Goal: Use online tool/utility: Utilize a website feature to perform a specific function

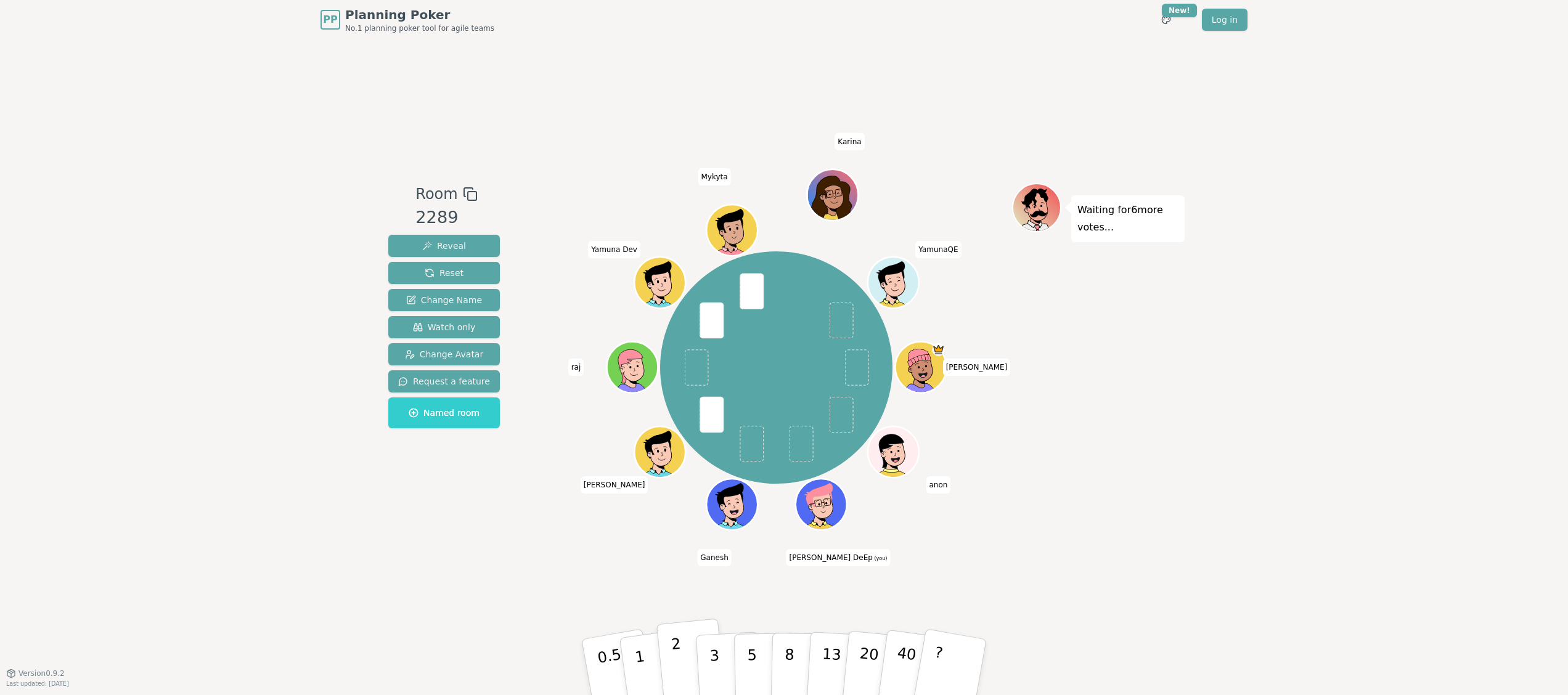
click at [684, 646] on button "2" at bounding box center [691, 668] width 70 height 98
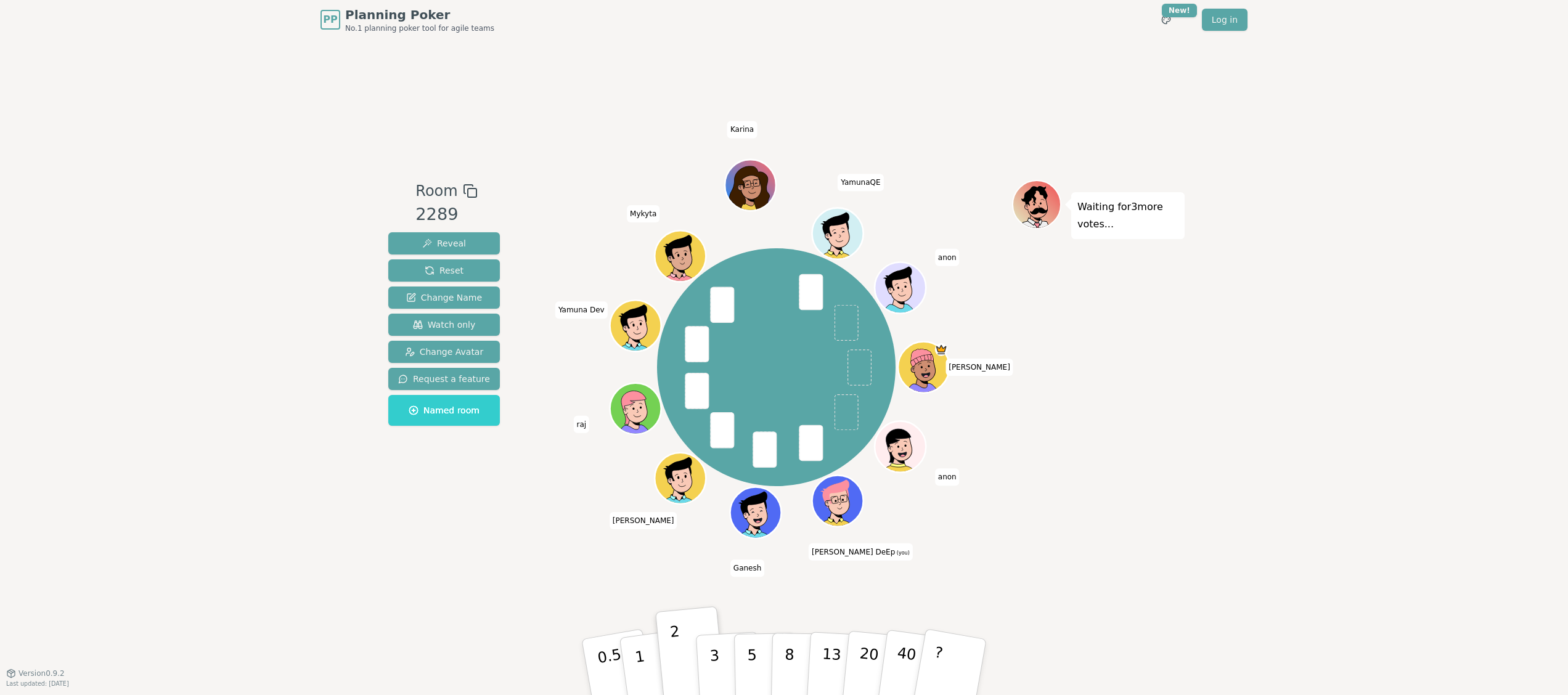
click at [1274, 97] on div "PP Planning Poker No.1 planning poker tool for agile teams Toggle theme New! Lo…" at bounding box center [784, 347] width 1568 height 695
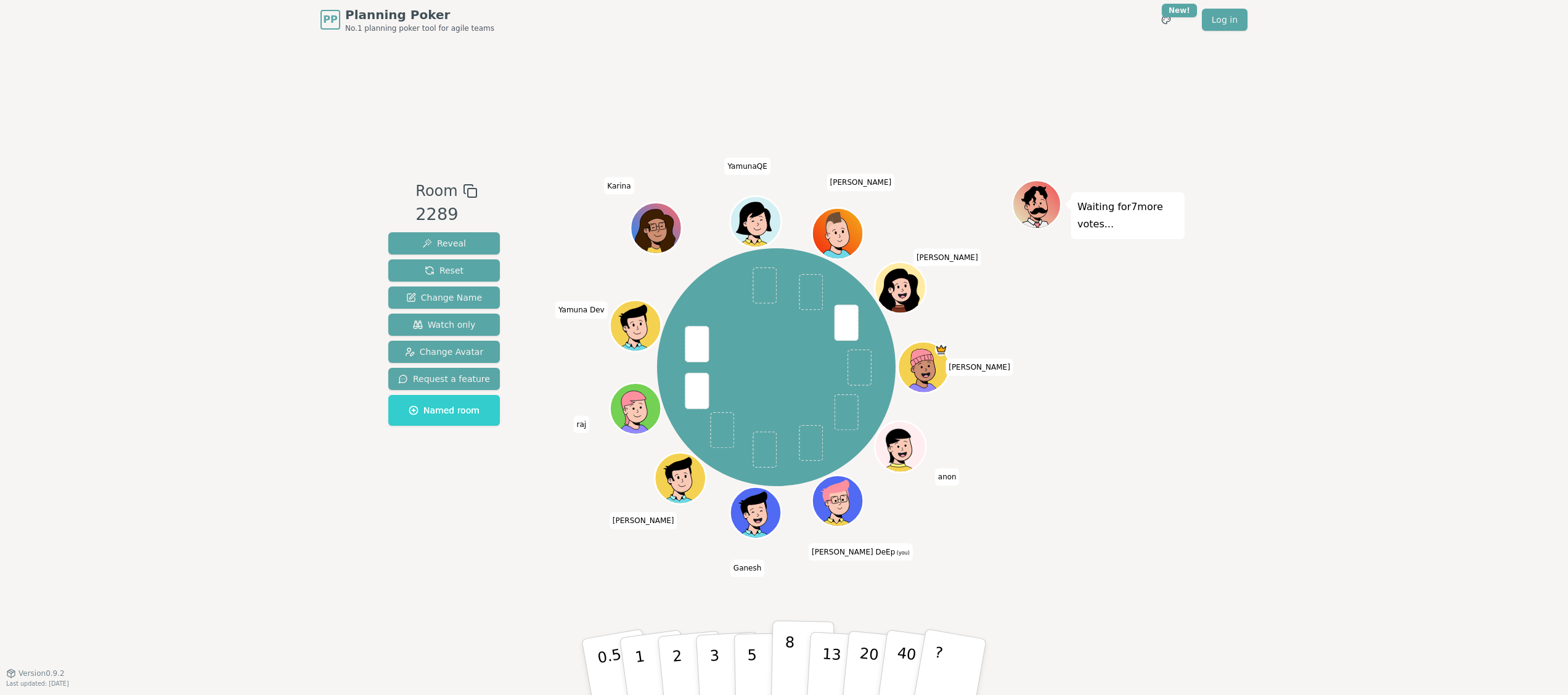
click at [793, 657] on button "8" at bounding box center [802, 666] width 64 height 94
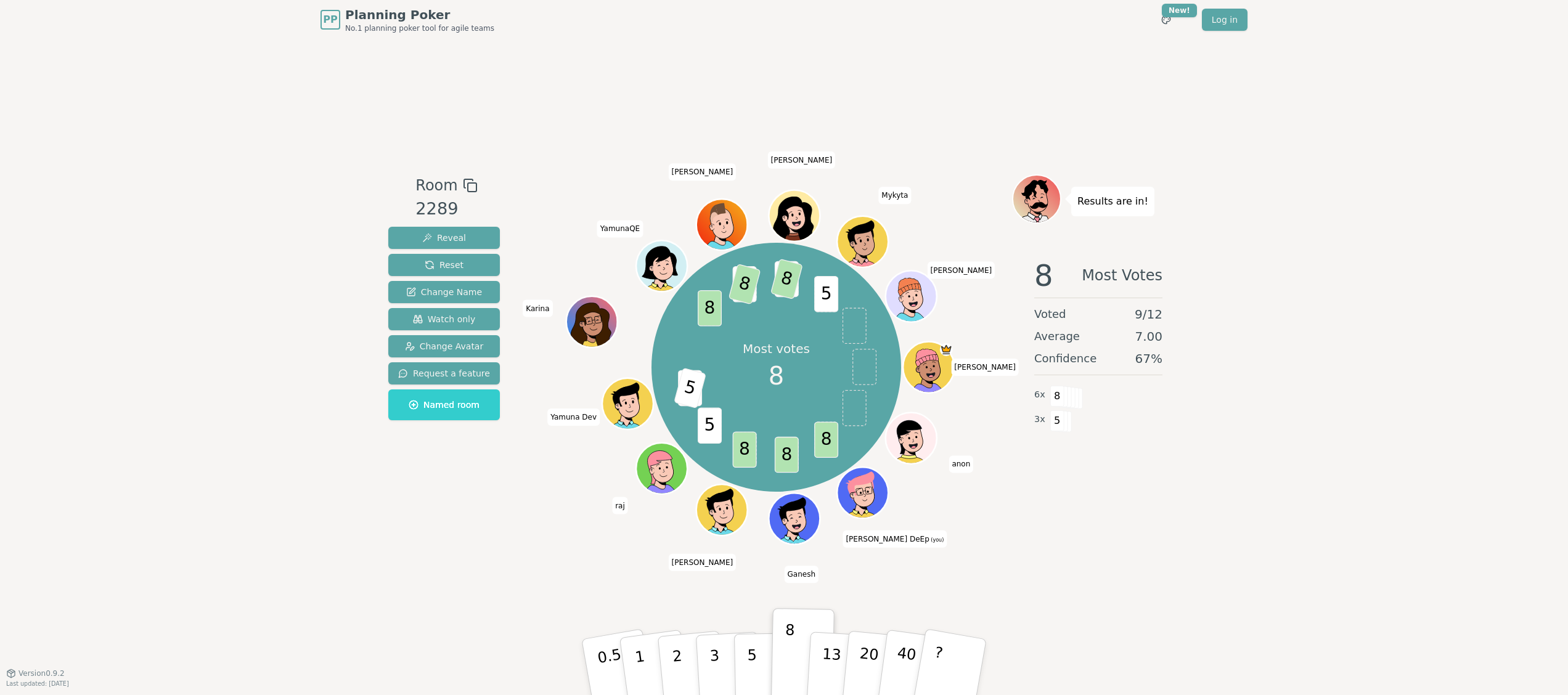
click at [1072, 509] on div "Results are in! 8 Most Votes Voted 9 / 12 Average 7.00 Confidence 67 % 6 x 8 3 …" at bounding box center [1097, 356] width 173 height 363
drag, startPoint x: 1037, startPoint y: 272, endPoint x: 1180, endPoint y: 353, distance: 164.3
click at [1180, 353] on div "8 Most Votes Voted 9 / 12 Average 7.00 Confidence 67 % 6 x 8 3 x 5" at bounding box center [1097, 372] width 173 height 247
drag, startPoint x: 1180, startPoint y: 353, endPoint x: 1149, endPoint y: 443, distance: 95.2
click at [1149, 443] on div "8 Most Votes Voted 9 / 12 Average 7.00 Confidence 67 % 6 x 8 3 x 5" at bounding box center [1097, 372] width 173 height 247
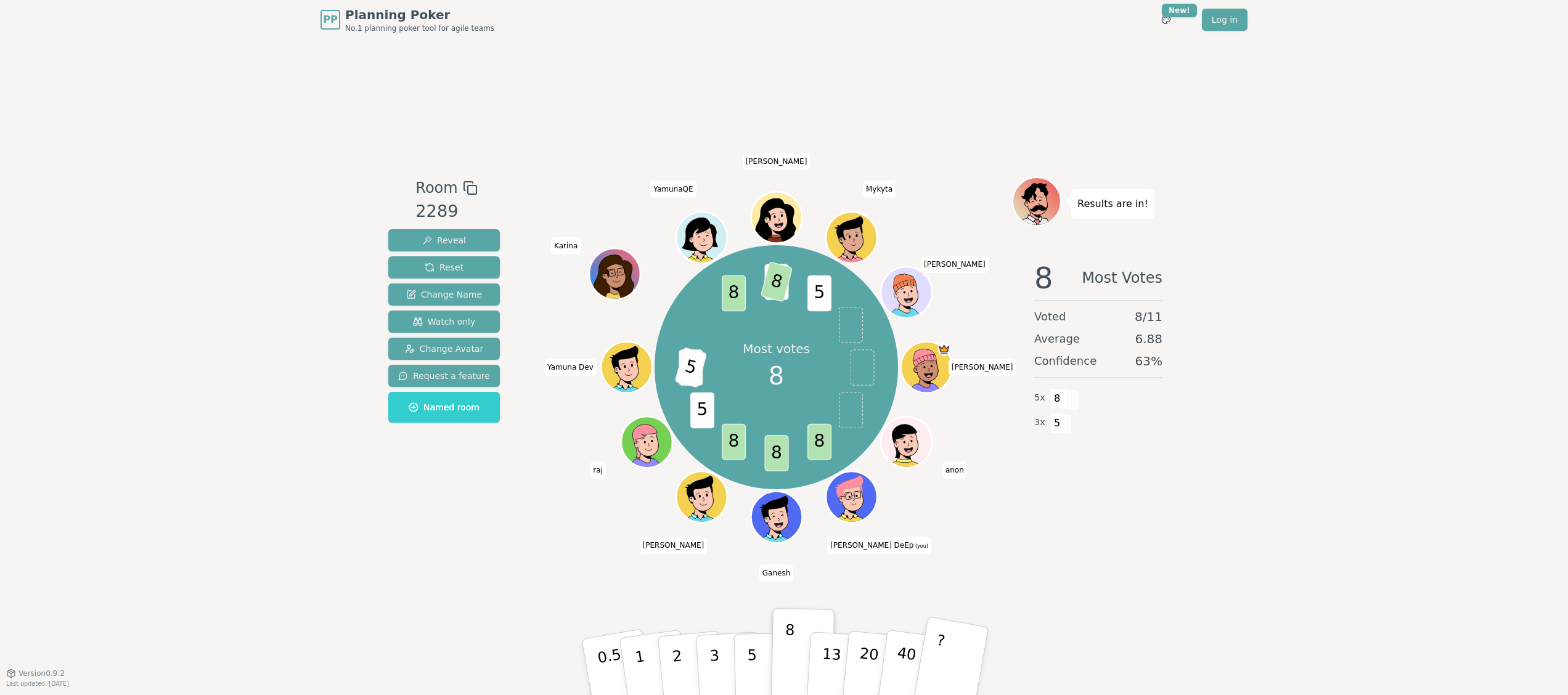
click at [957, 661] on button "?" at bounding box center [951, 666] width 77 height 101
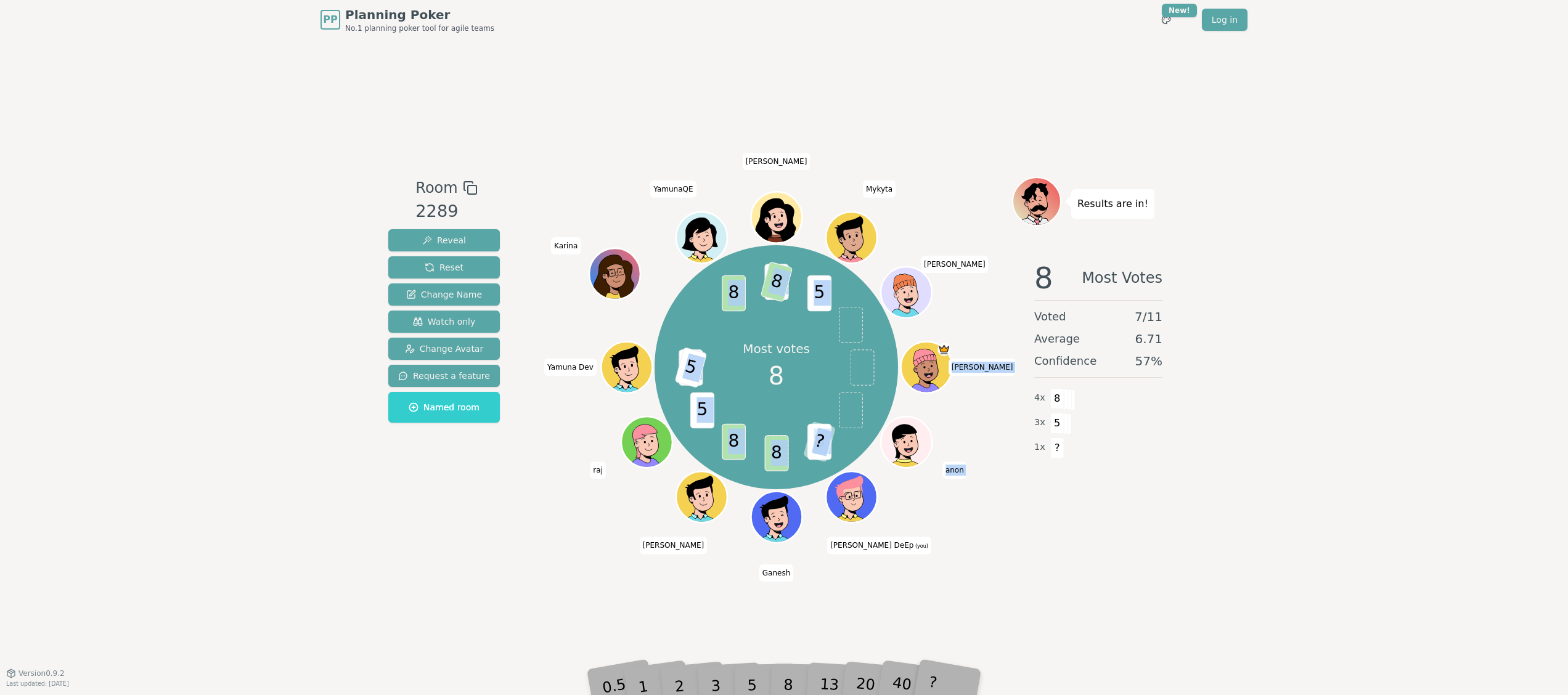
drag, startPoint x: 851, startPoint y: 541, endPoint x: 920, endPoint y: 549, distance: 69.5
click at [920, 549] on div "Room 2289 Reveal Reset Change Name Watch only Change Avatar Request a feature N…" at bounding box center [783, 356] width 801 height 633
drag, startPoint x: 920, startPoint y: 549, endPoint x: 933, endPoint y: 575, distance: 29.1
click at [933, 575] on div "Room 2289 Reveal Reset Change Name Watch only Change Avatar Request a feature N…" at bounding box center [783, 356] width 801 height 633
drag, startPoint x: 860, startPoint y: 564, endPoint x: 866, endPoint y: 546, distance: 19.0
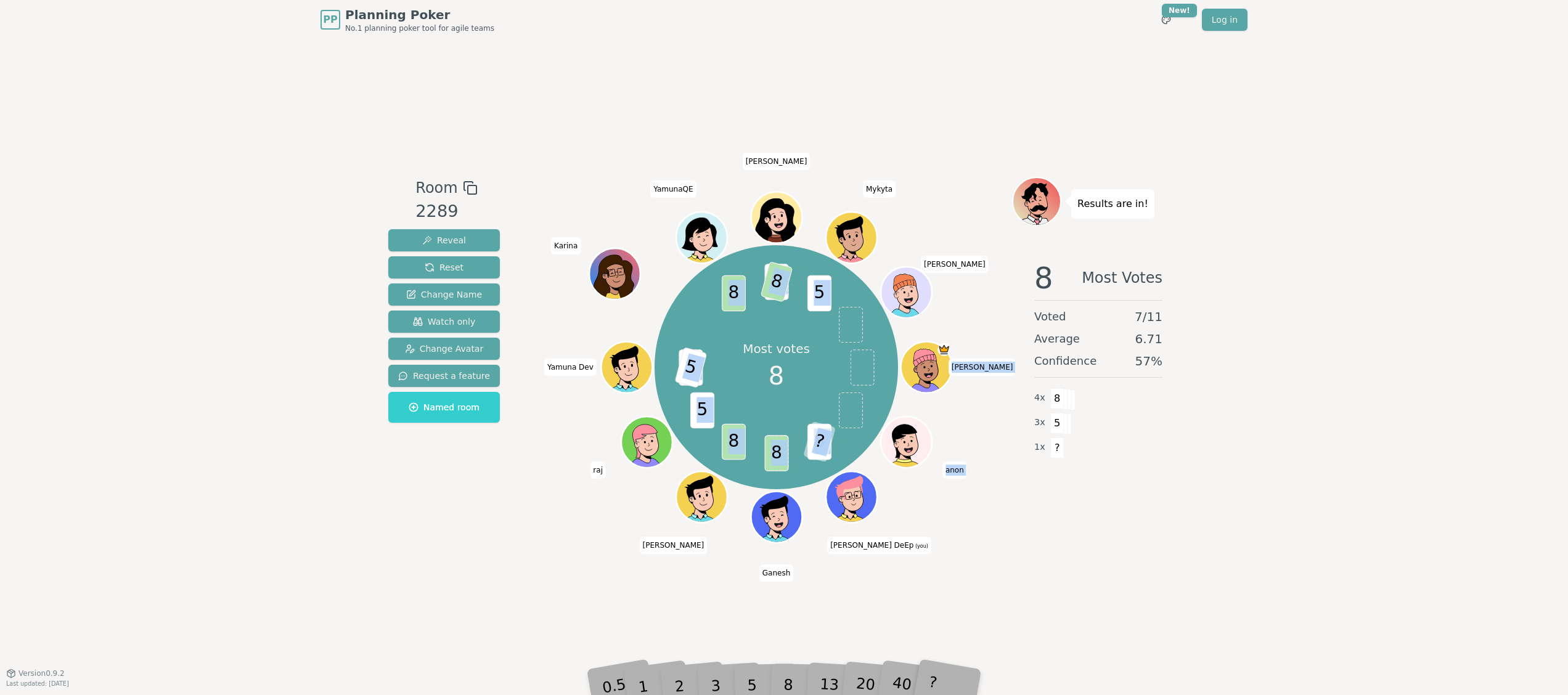
click at [860, 565] on div "Room 2289 Reveal Reset Change Name Watch only Change Avatar Request a feature N…" at bounding box center [783, 356] width 801 height 633
click at [770, 385] on span "8" at bounding box center [776, 376] width 15 height 37
click at [879, 548] on span "[PERSON_NAME] DeEp (you)" at bounding box center [879, 546] width 104 height 17
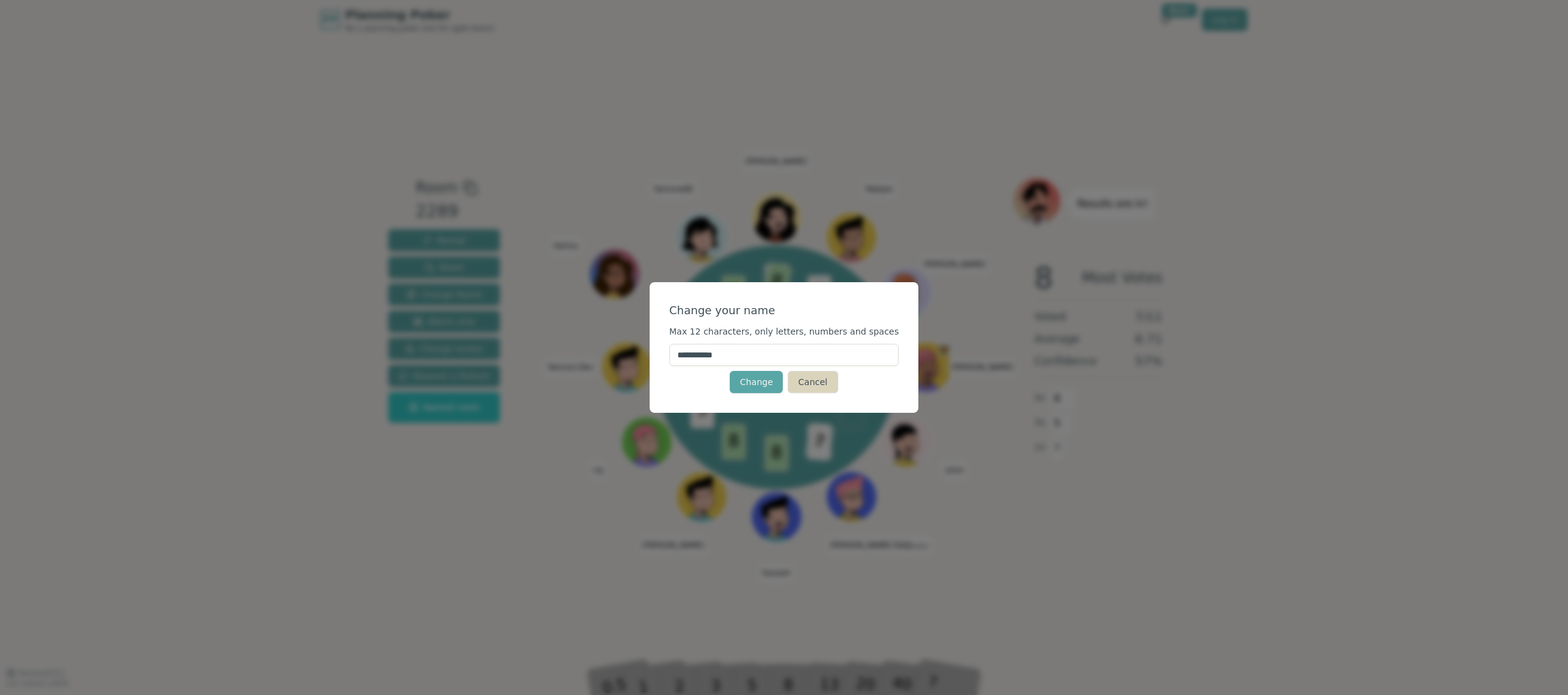
click at [808, 385] on button "Cancel" at bounding box center [813, 382] width 50 height 22
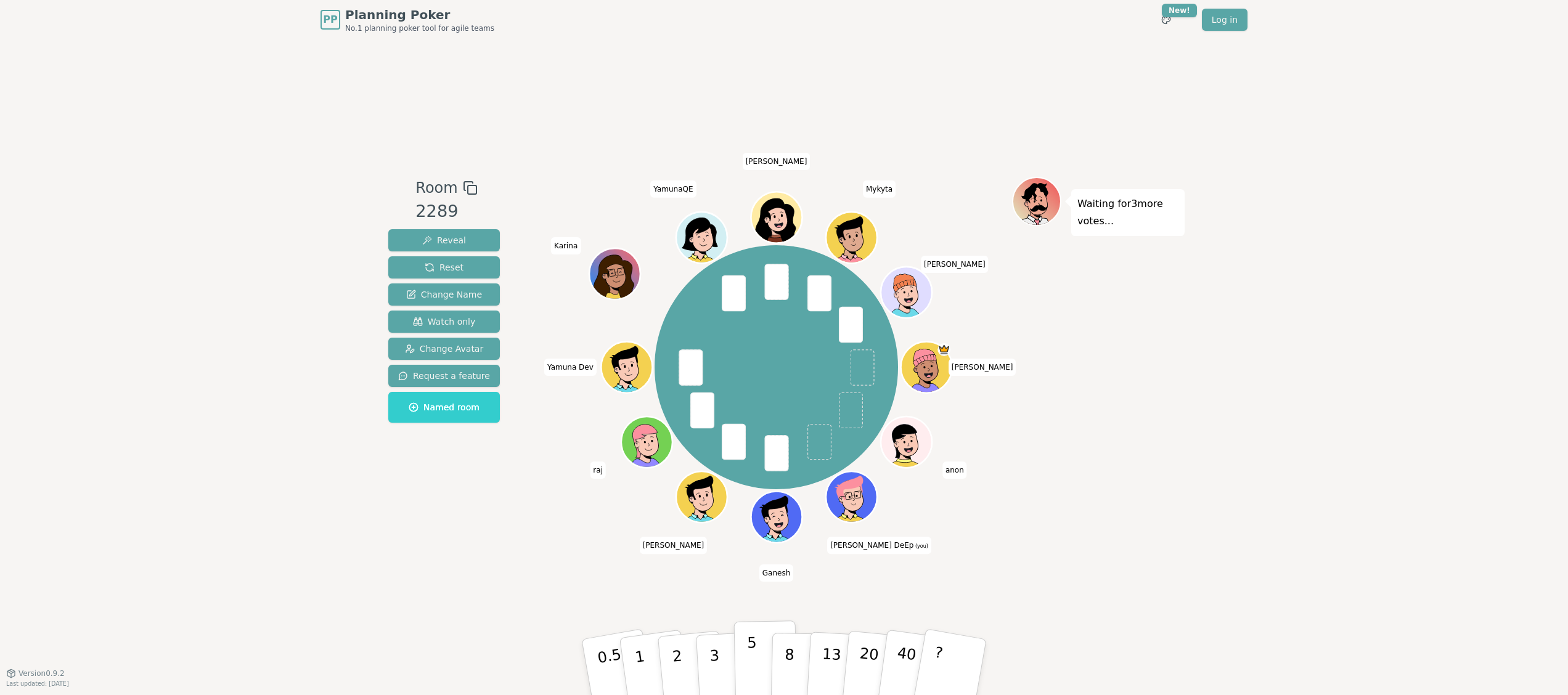
click at [748, 663] on p "5" at bounding box center [751, 667] width 11 height 67
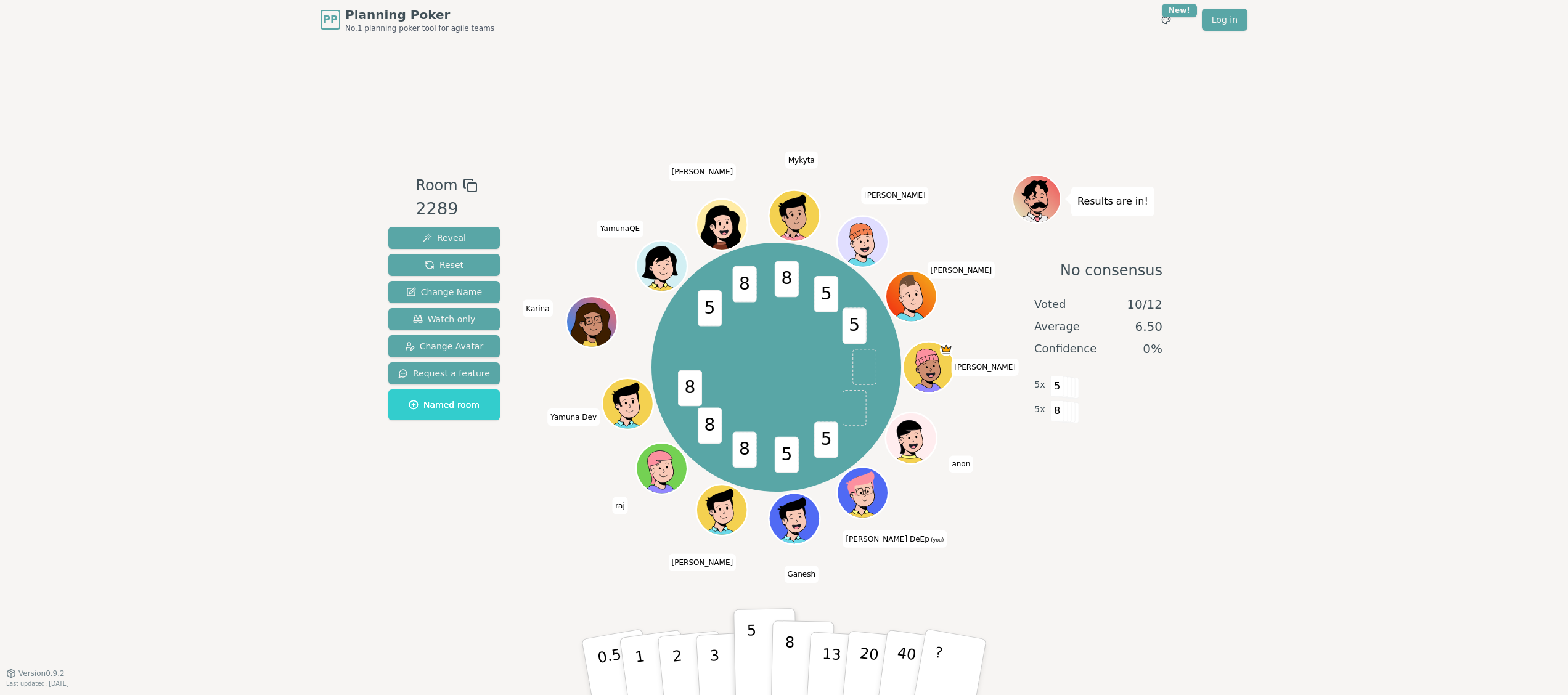
click at [789, 671] on p "8" at bounding box center [789, 666] width 11 height 67
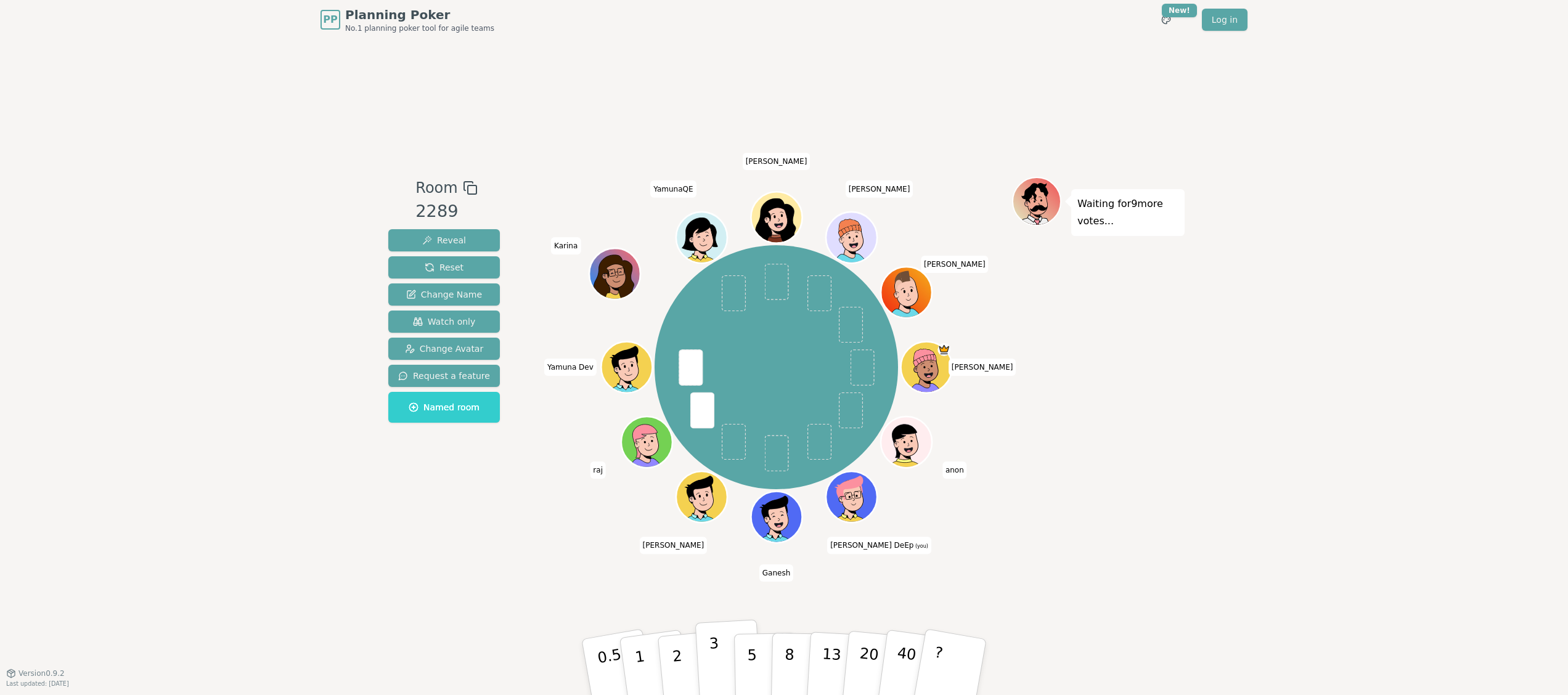
click at [716, 668] on p "3" at bounding box center [716, 668] width 14 height 67
